Goal: Information Seeking & Learning: Learn about a topic

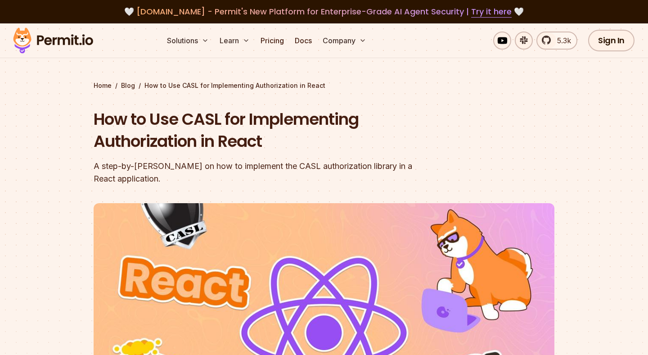
click at [65, 32] on img at bounding box center [53, 40] width 88 height 31
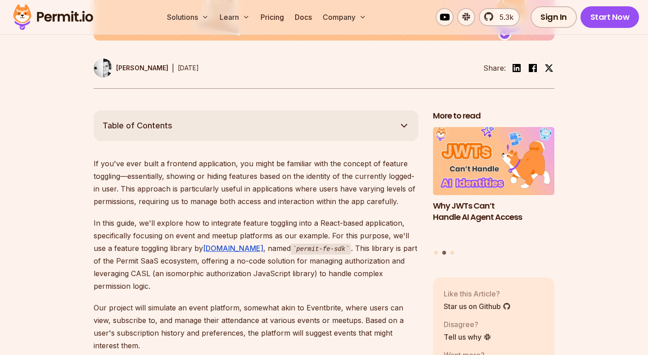
scroll to position [425, 0]
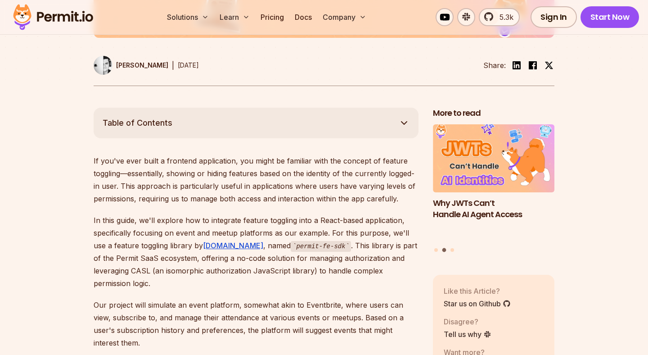
click at [158, 115] on button "Table of Contents" at bounding box center [256, 123] width 325 height 31
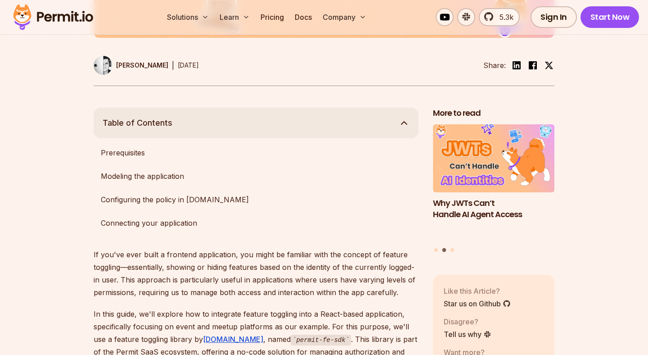
click at [154, 127] on span "Table of Contents" at bounding box center [138, 123] width 70 height 13
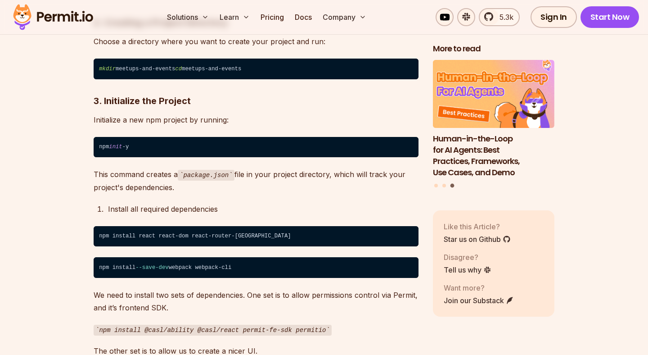
scroll to position [1107, 0]
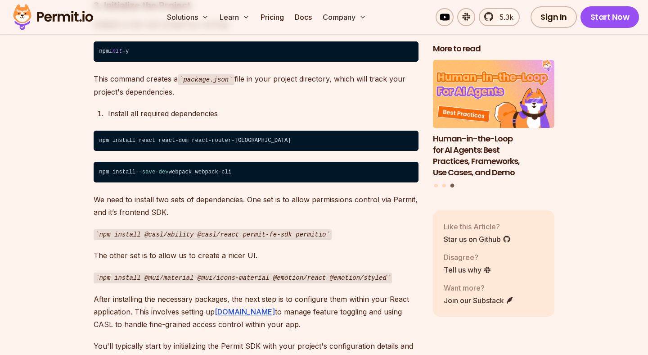
click at [96, 249] on p "The other set is to allow us to create a nicer UI." at bounding box center [256, 255] width 325 height 13
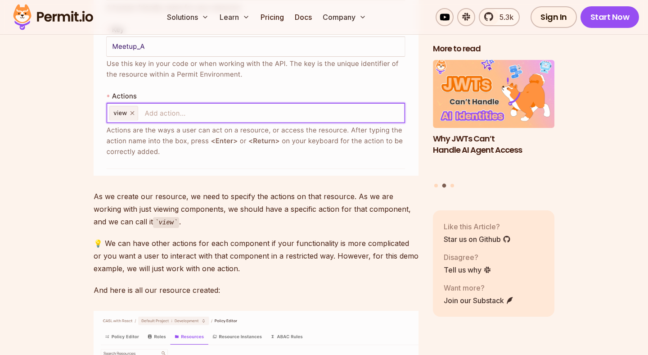
scroll to position [4219, 0]
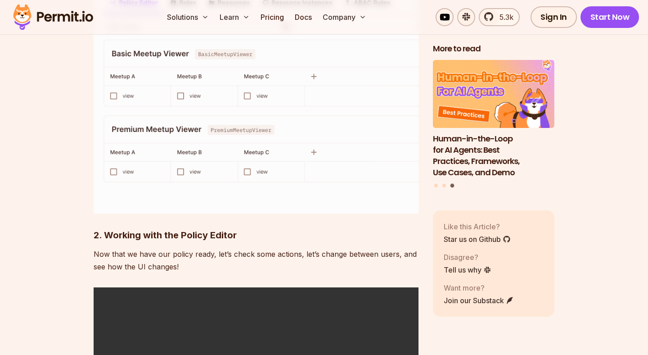
scroll to position [4715, 0]
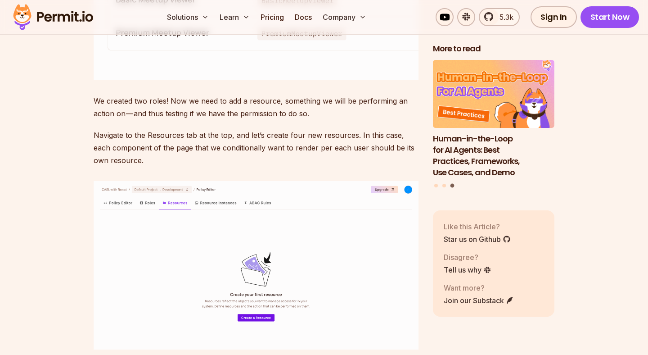
scroll to position [3648, 0]
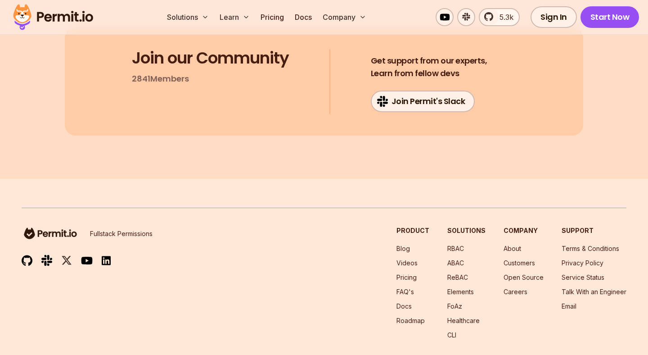
scroll to position [4863, 0]
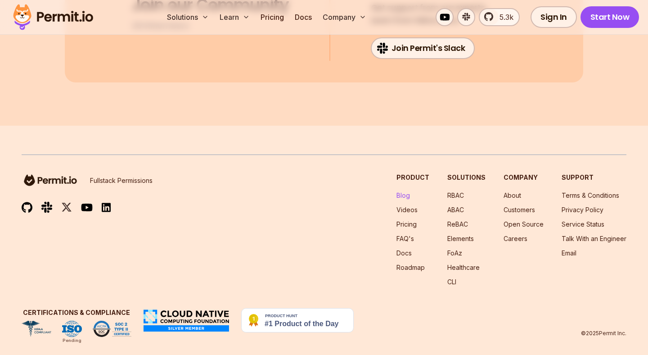
click at [410, 191] on link "Blog" at bounding box center [404, 195] width 14 height 8
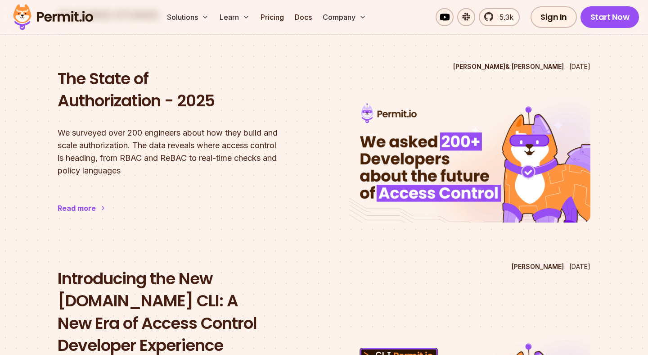
scroll to position [2119, 0]
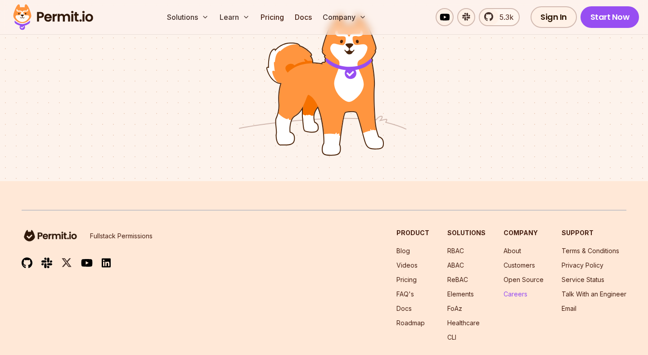
click at [515, 290] on link "Careers" at bounding box center [516, 294] width 24 height 8
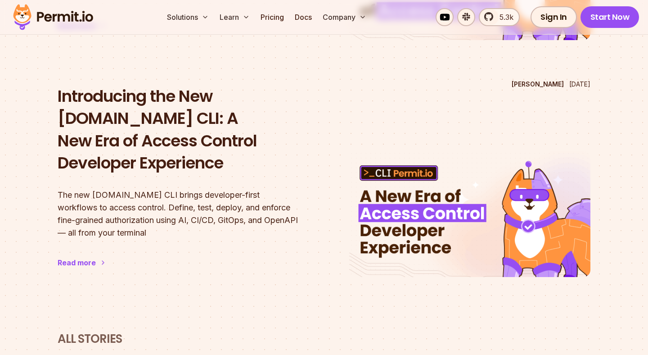
scroll to position [0, 0]
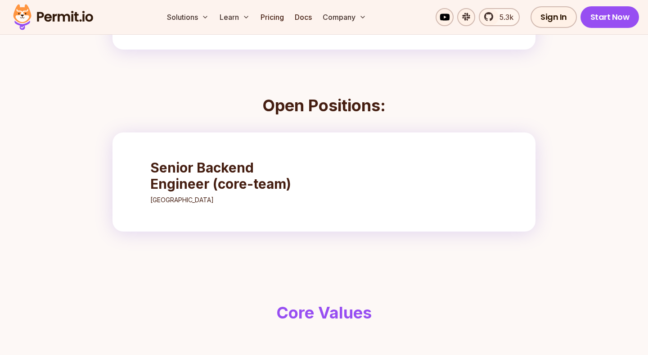
scroll to position [284, 0]
